Goal: Task Accomplishment & Management: Manage account settings

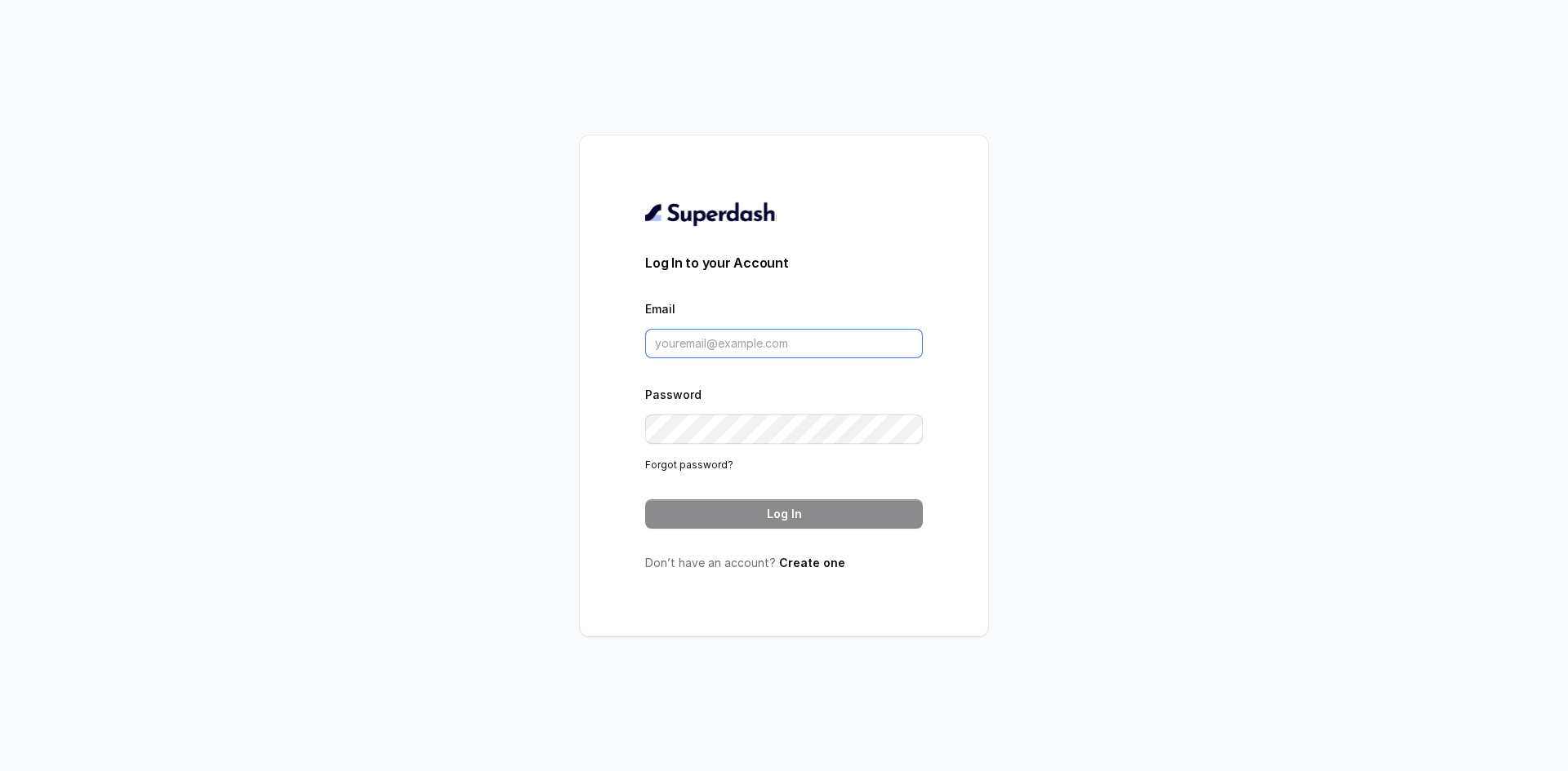
click at [734, 347] on input "Email" at bounding box center [784, 343] width 278 height 29
type input "[EMAIL_ADDRESS][DOMAIN_NAME]"
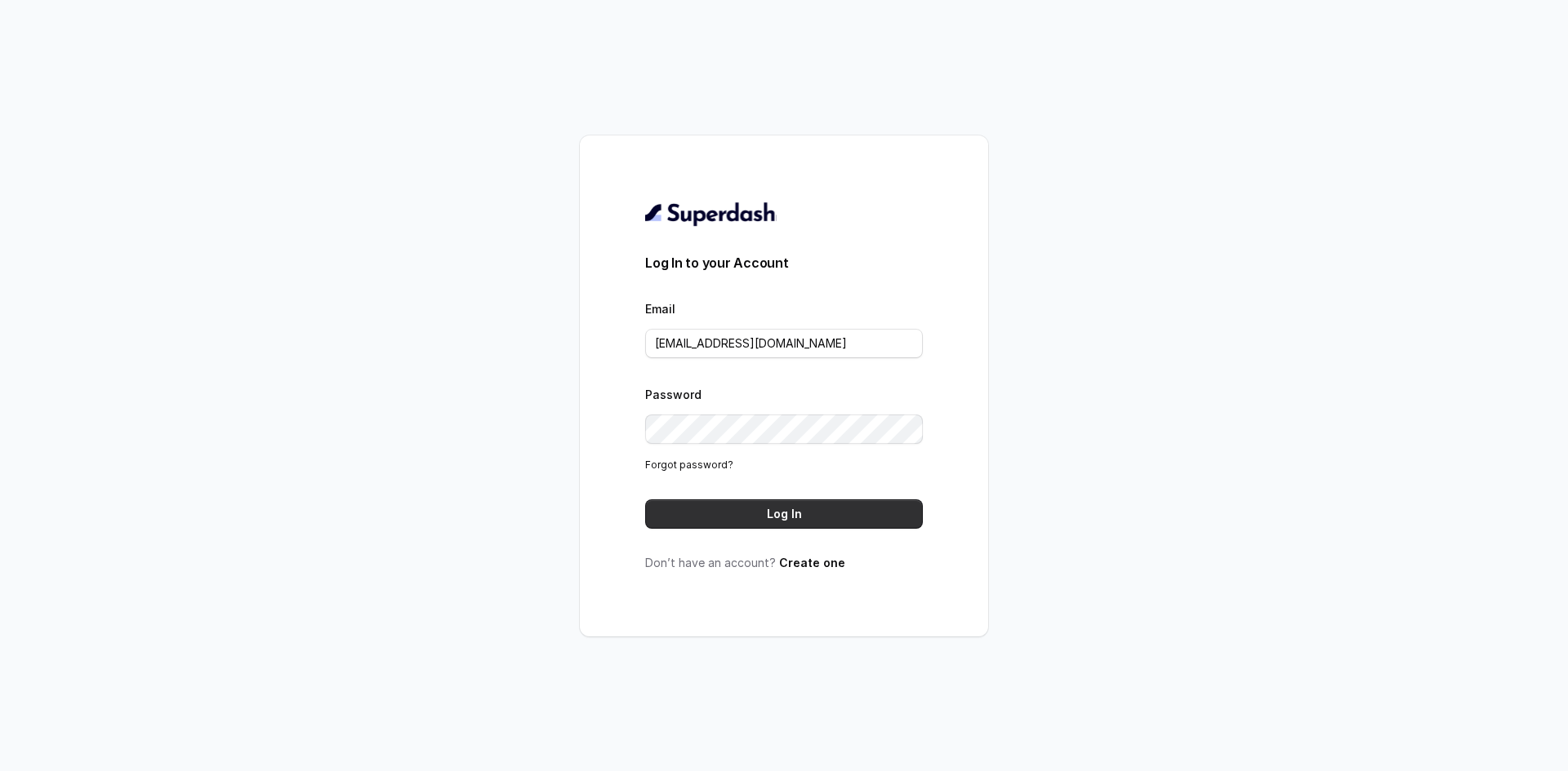
click at [852, 518] on button "Log In" at bounding box center [784, 514] width 278 height 29
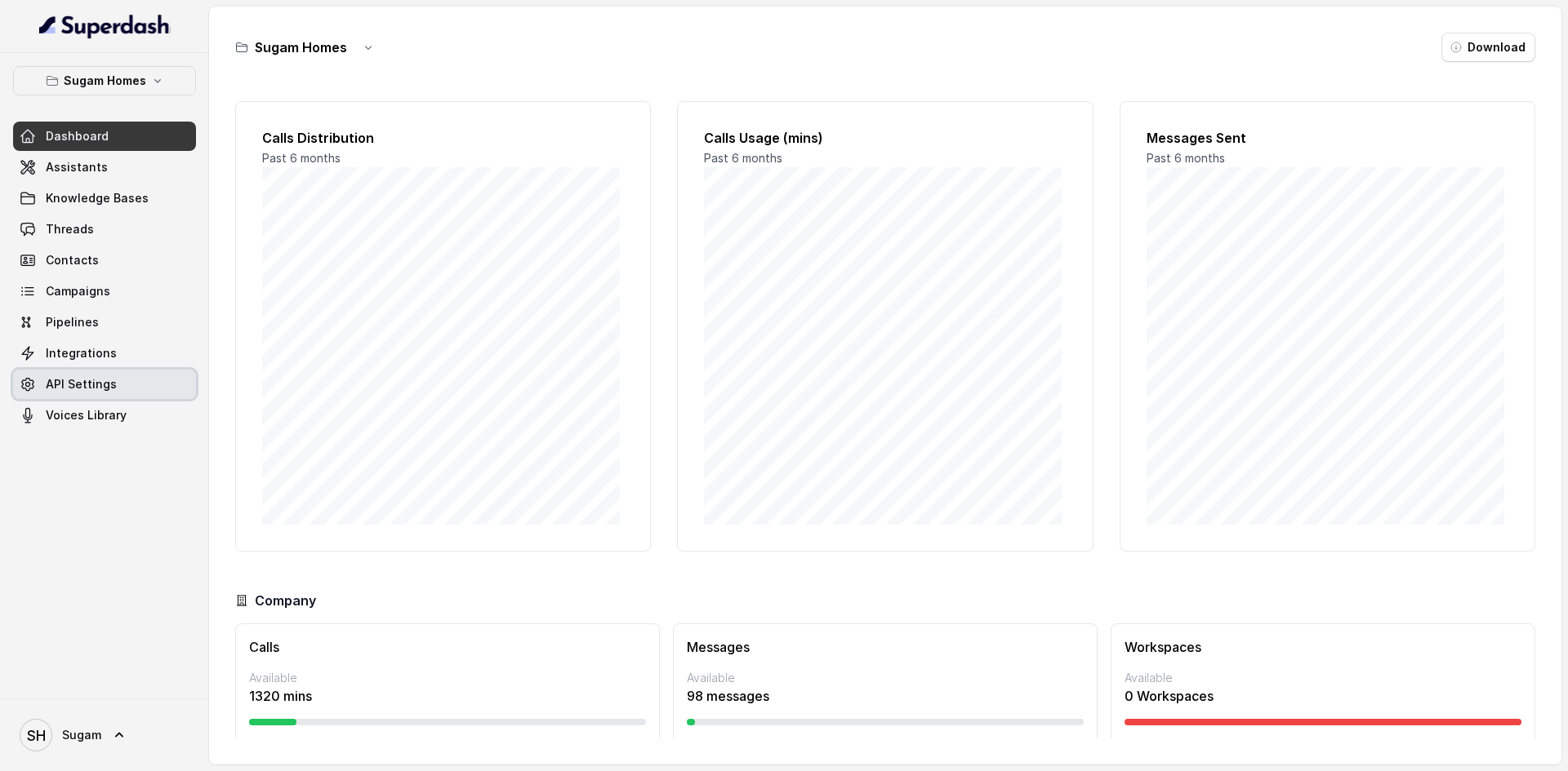
click at [100, 394] on link "API Settings" at bounding box center [105, 384] width 183 height 29
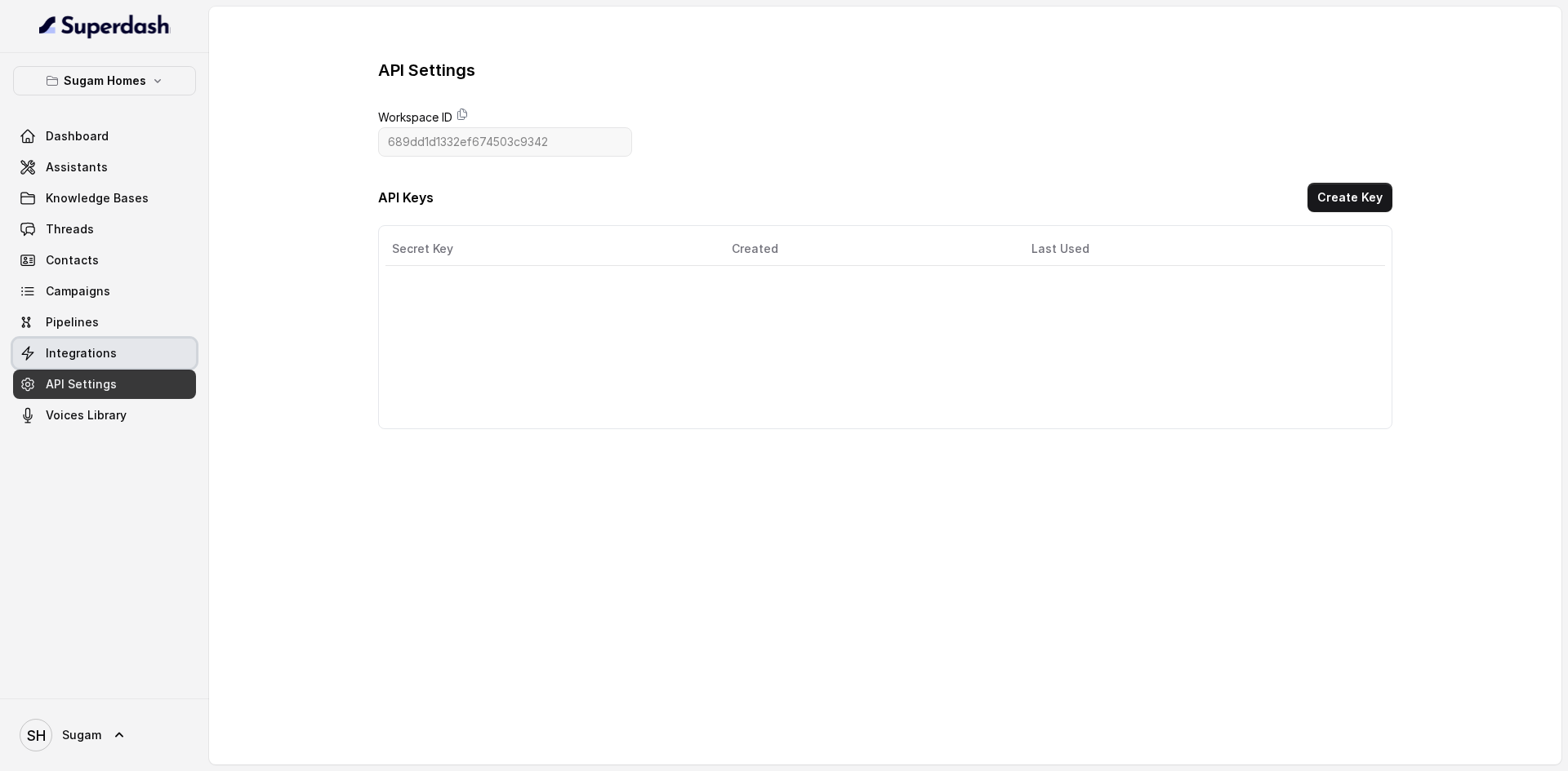
click at [46, 354] on span "Integrations" at bounding box center [81, 353] width 71 height 16
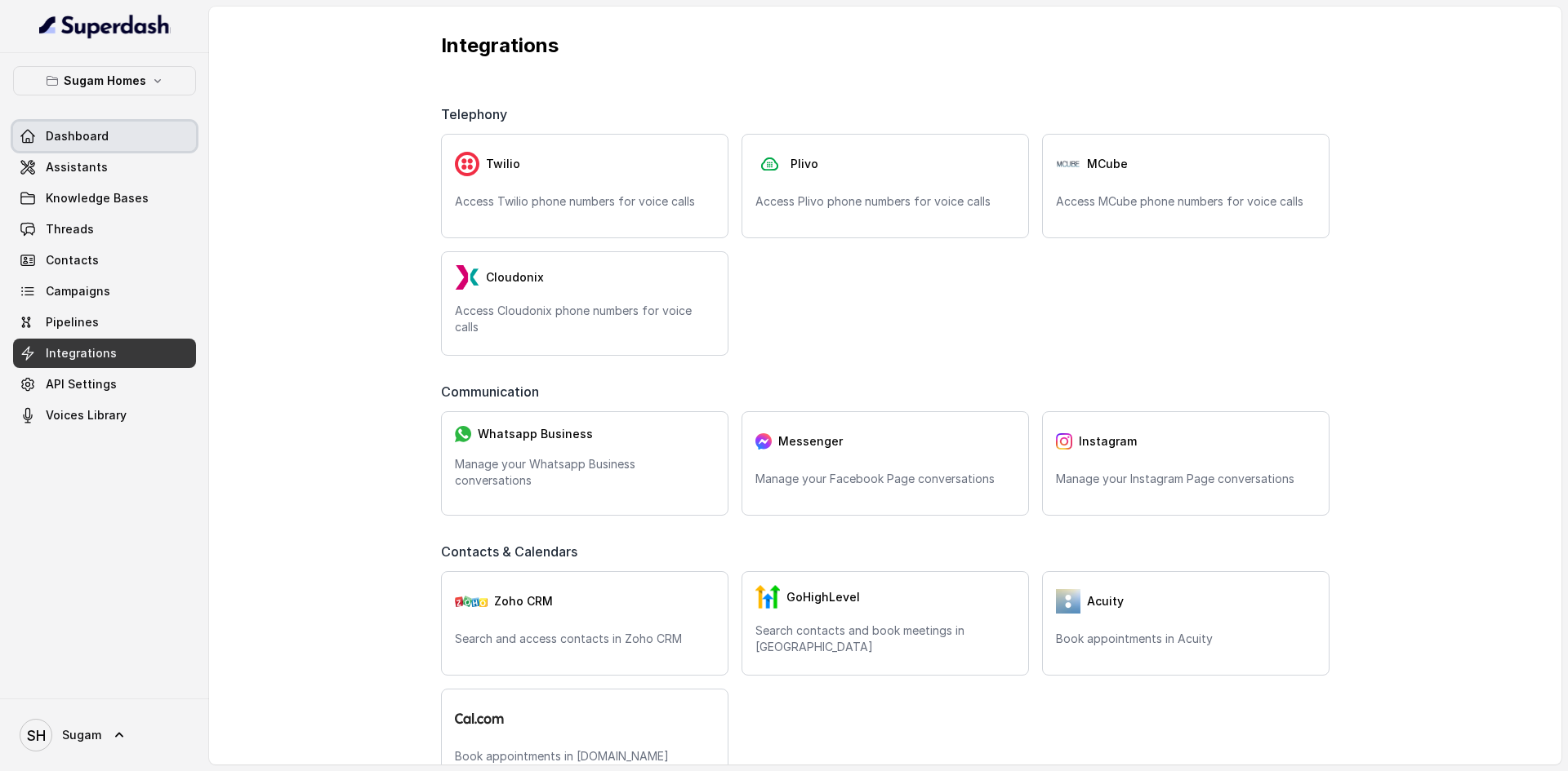
click at [52, 140] on span "Dashboard" at bounding box center [77, 136] width 63 height 16
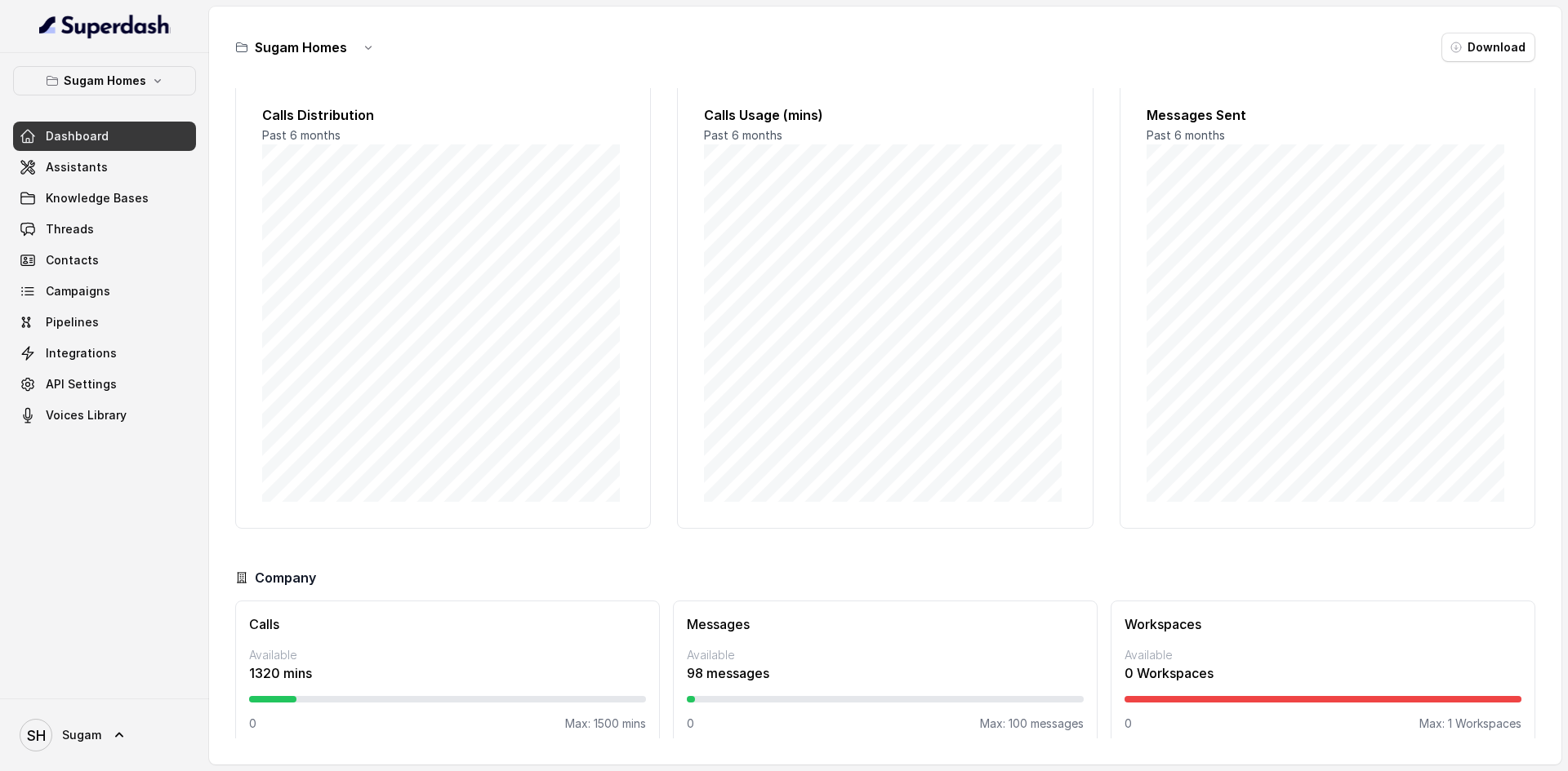
scroll to position [42, 0]
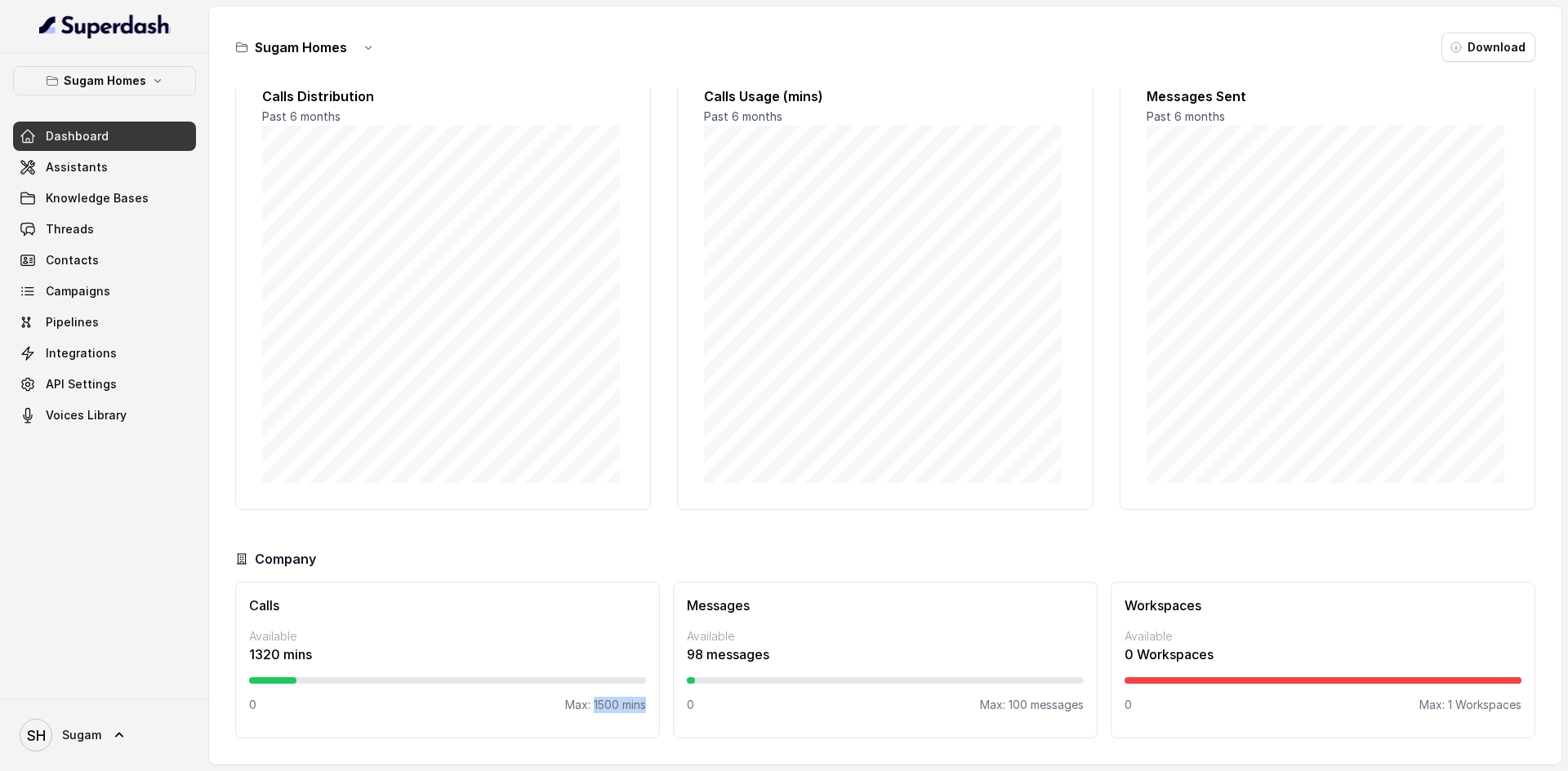
drag, startPoint x: 588, startPoint y: 707, endPoint x: 639, endPoint y: 706, distance: 51.0
click at [639, 706] on p "Max: 1500 mins" at bounding box center [605, 704] width 81 height 16
click at [706, 667] on div "Messages Available 98 messages 0 Max: 100 messages" at bounding box center [885, 660] width 425 height 157
drag, startPoint x: 704, startPoint y: 656, endPoint x: 762, endPoint y: 662, distance: 58.3
click at [762, 662] on p "98 messages" at bounding box center [884, 654] width 397 height 20
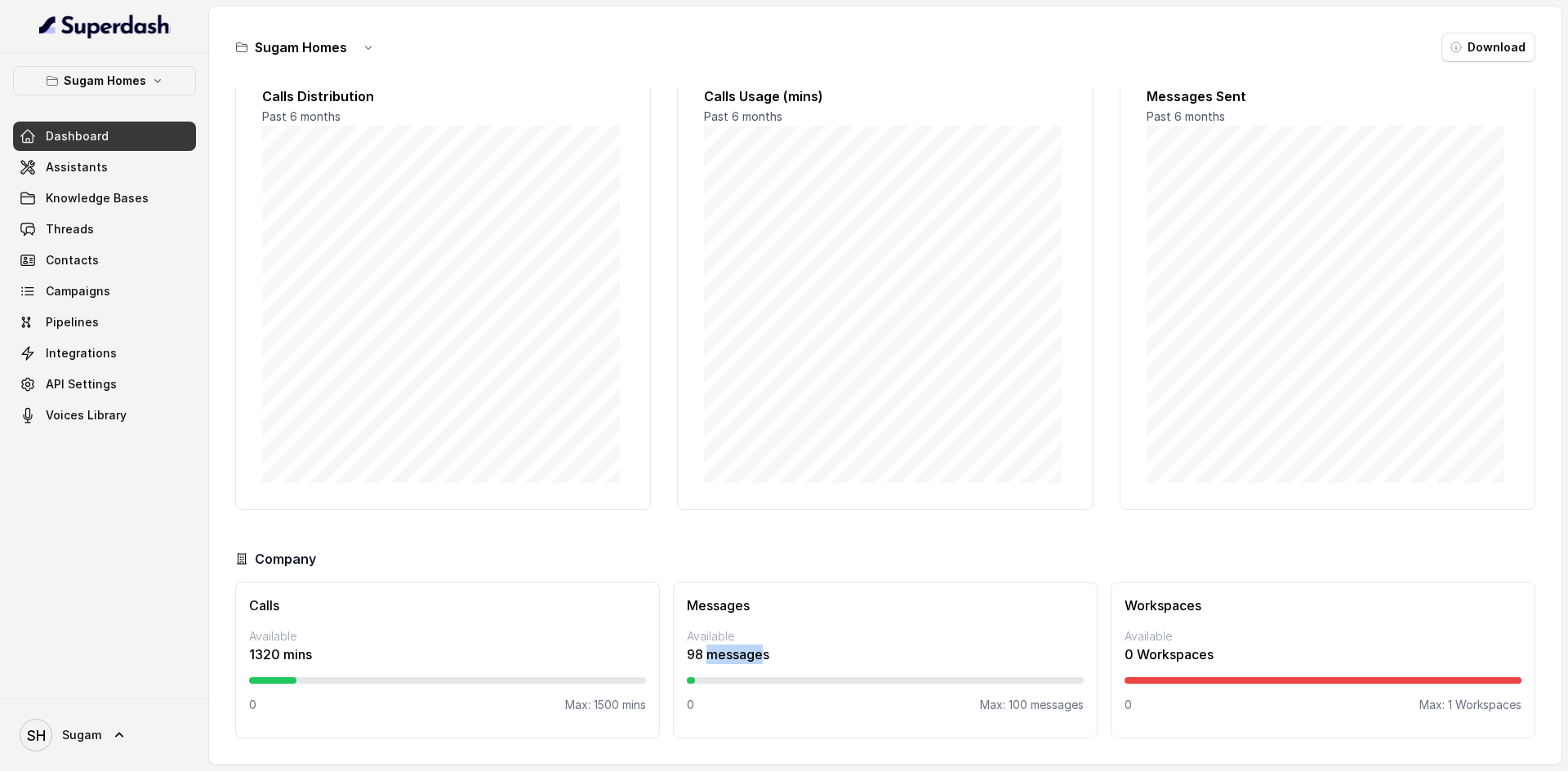
click at [762, 662] on p "98 messages" at bounding box center [884, 654] width 397 height 20
click at [126, 84] on p "Sugam Homes" at bounding box center [105, 81] width 83 height 20
click at [104, 731] on link "SH Sugam" at bounding box center [105, 736] width 183 height 46
click at [21, 689] on icon at bounding box center [21, 688] width 13 height 13
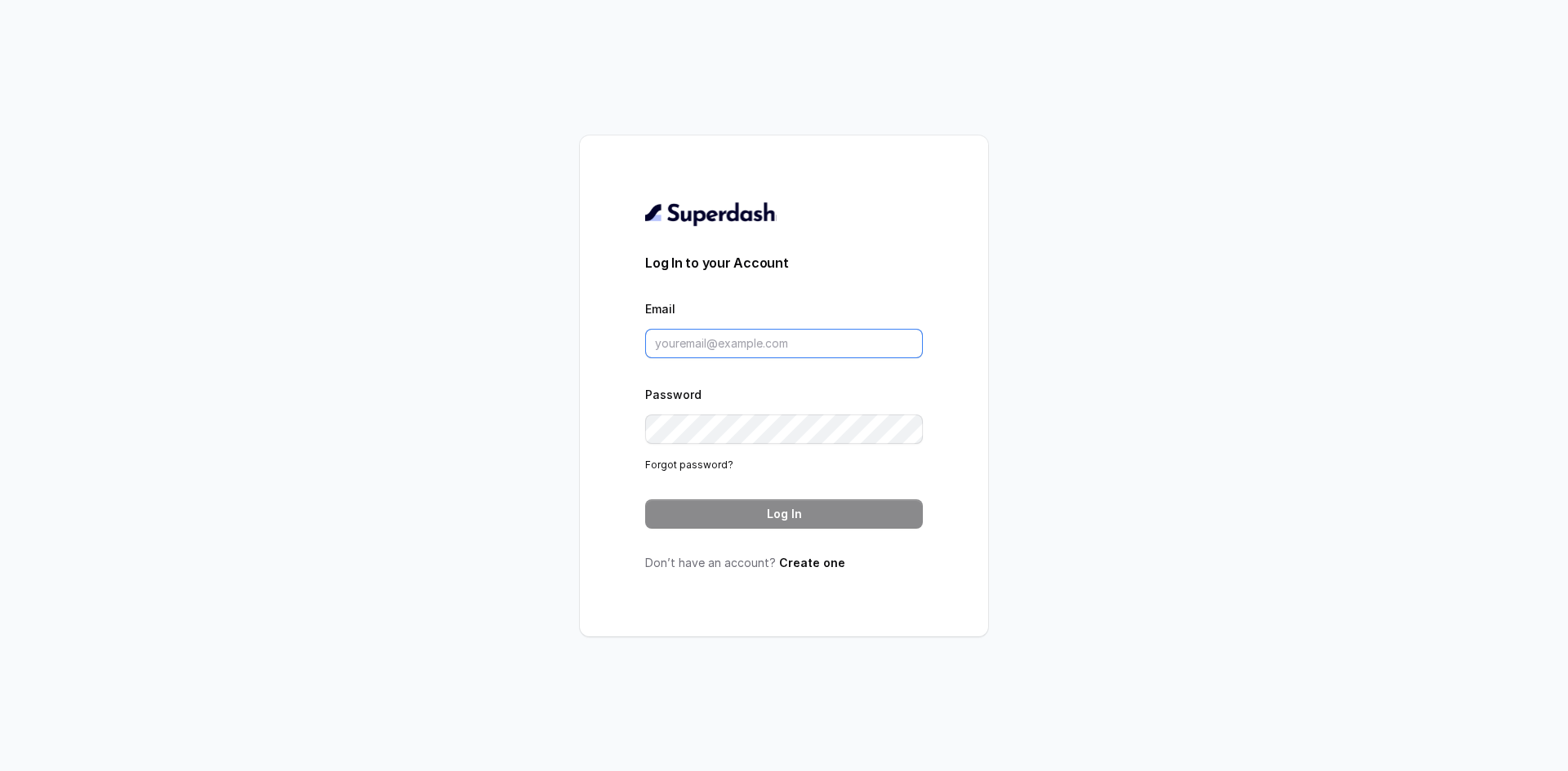
click at [707, 337] on input "Email" at bounding box center [784, 343] width 278 height 29
type input "marketing@sugamhomes.com"
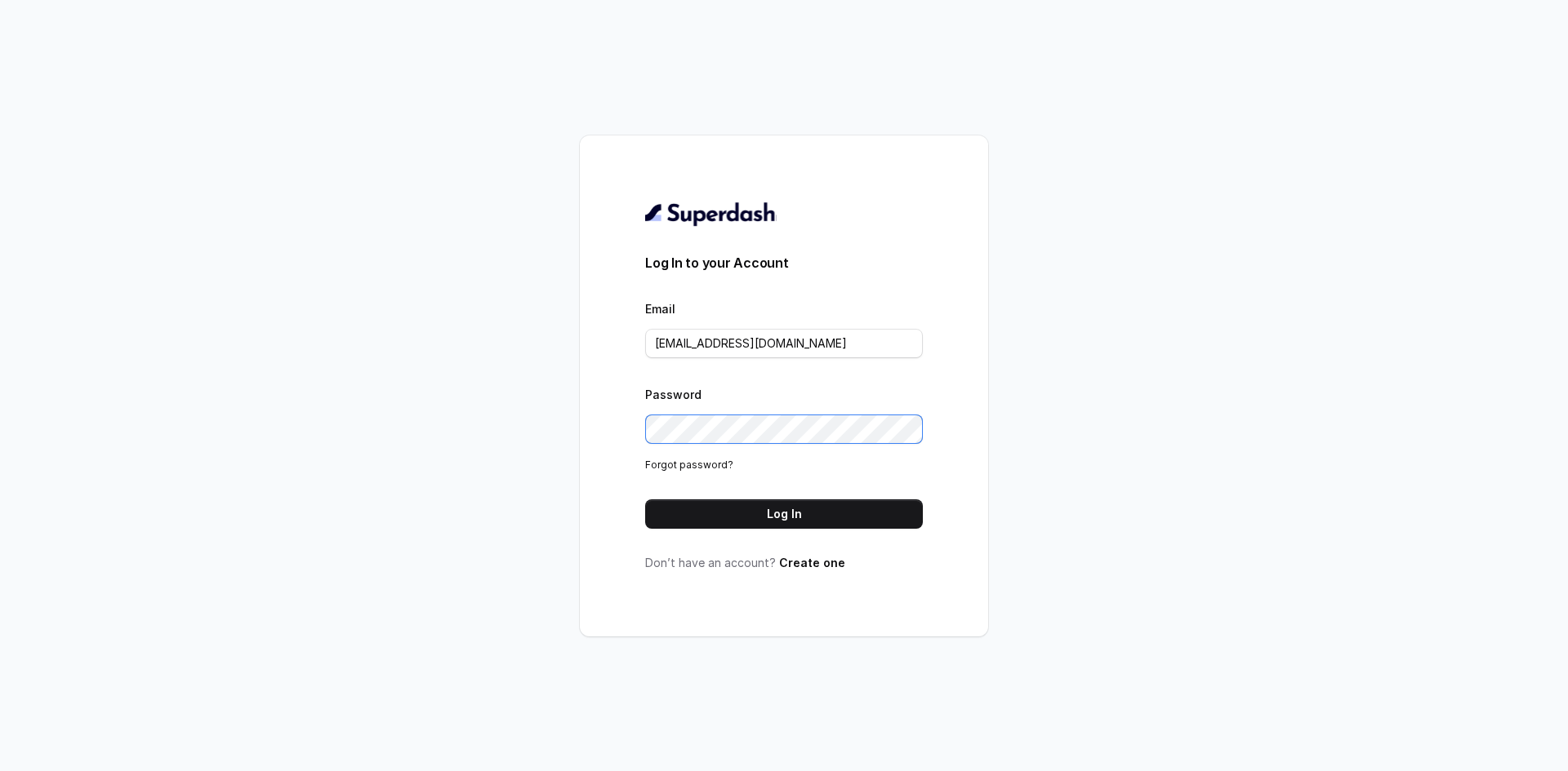
click at [552, 436] on div "Log In to your Account Email marketing@sugamhomes.com Password Forgot password?…" at bounding box center [784, 385] width 1568 height 771
click at [777, 506] on button "Log In" at bounding box center [784, 514] width 278 height 29
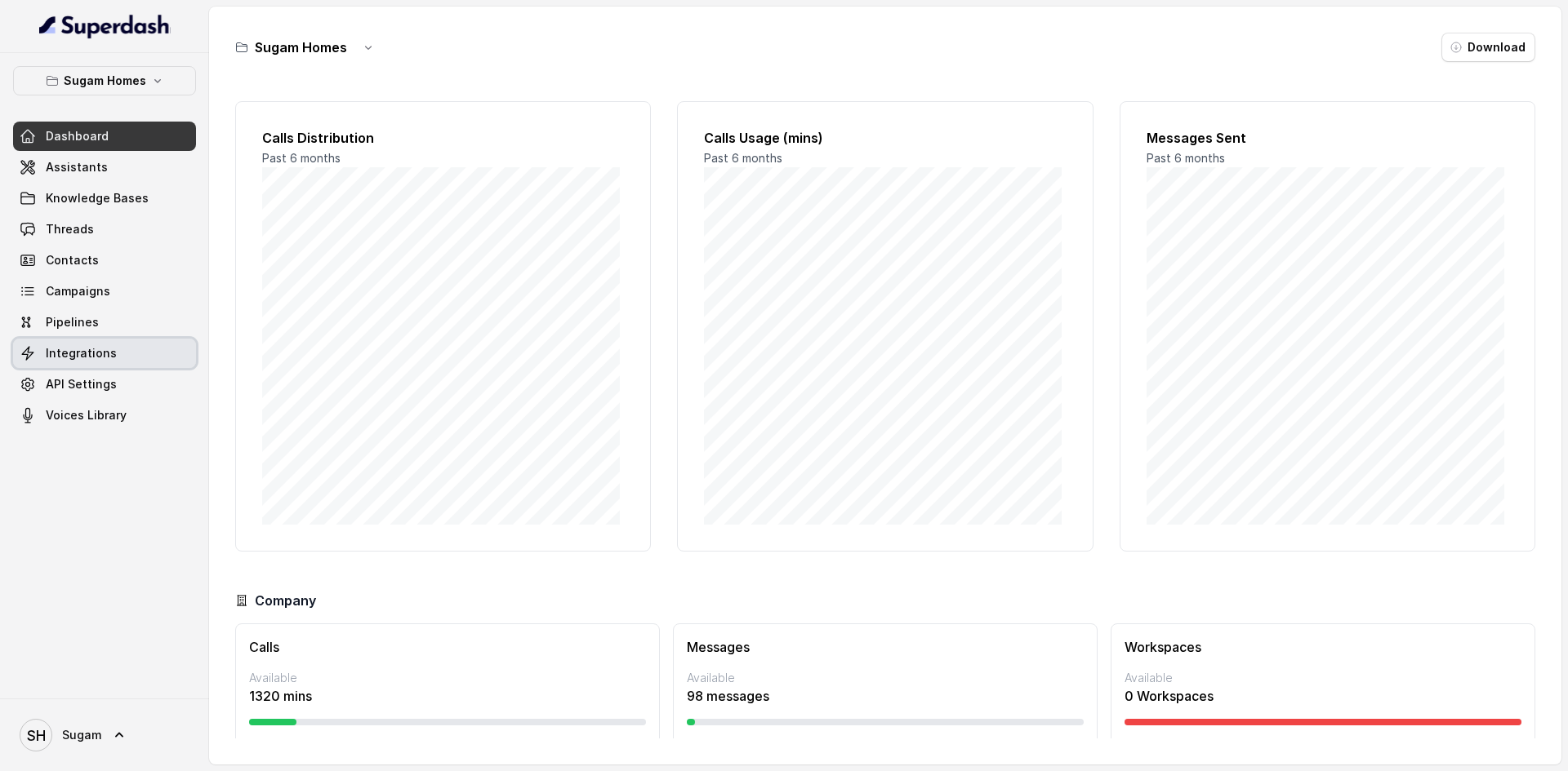
click at [85, 359] on span "Integrations" at bounding box center [81, 353] width 71 height 16
